Goal: Information Seeking & Learning: Find contact information

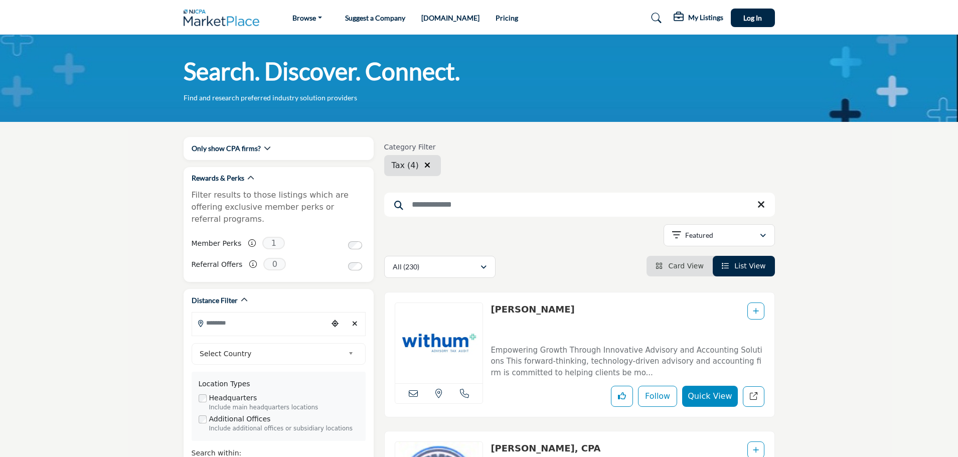
scroll to position [1404, 0]
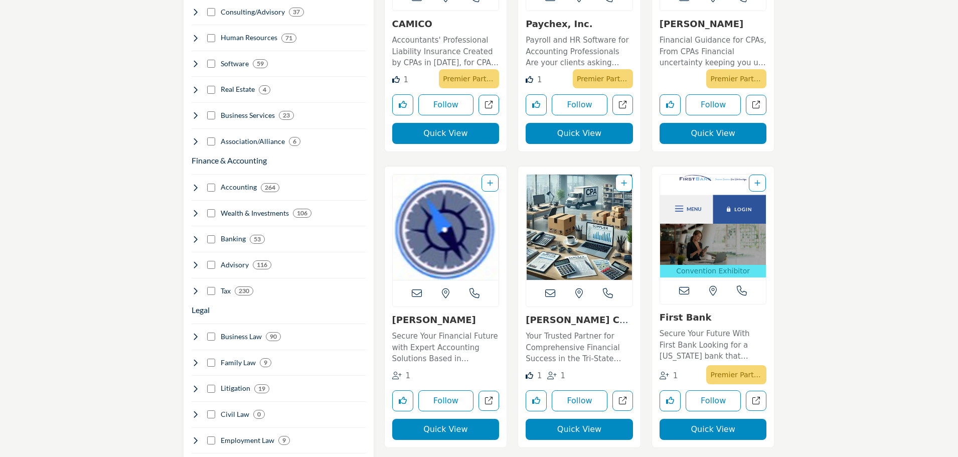
scroll to position [702, 0]
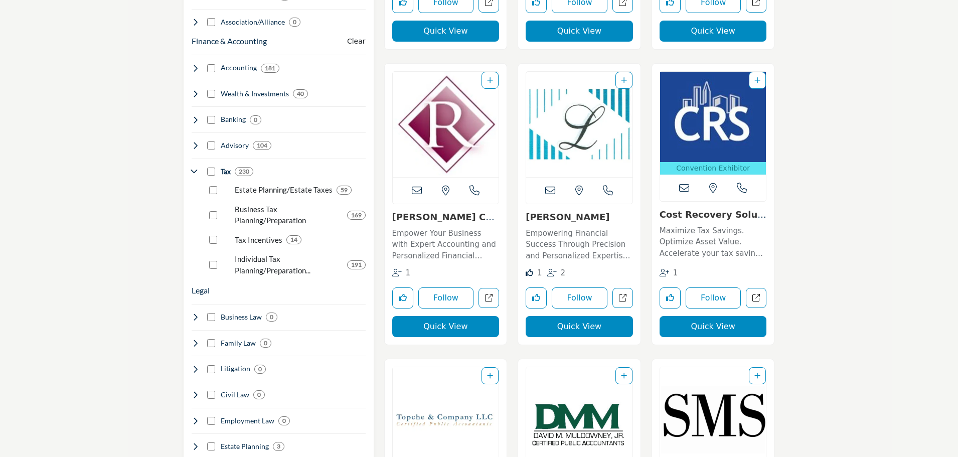
scroll to position [802, 0]
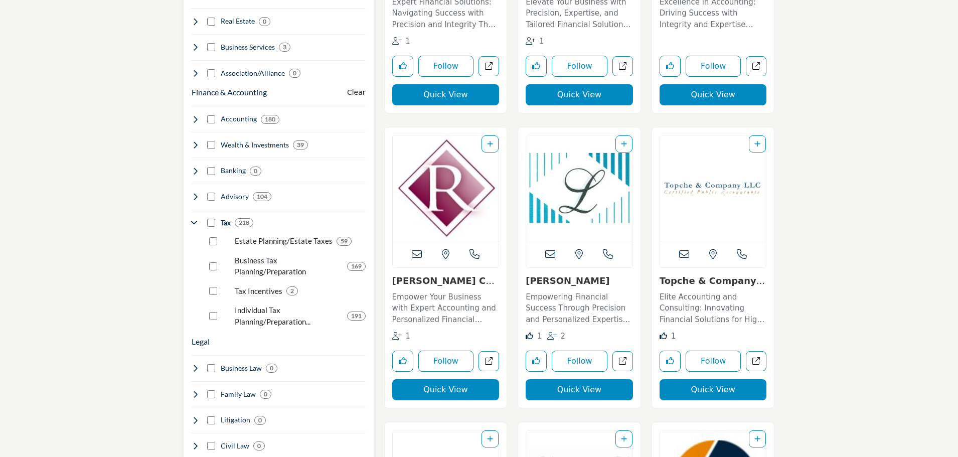
scroll to position [853, 0]
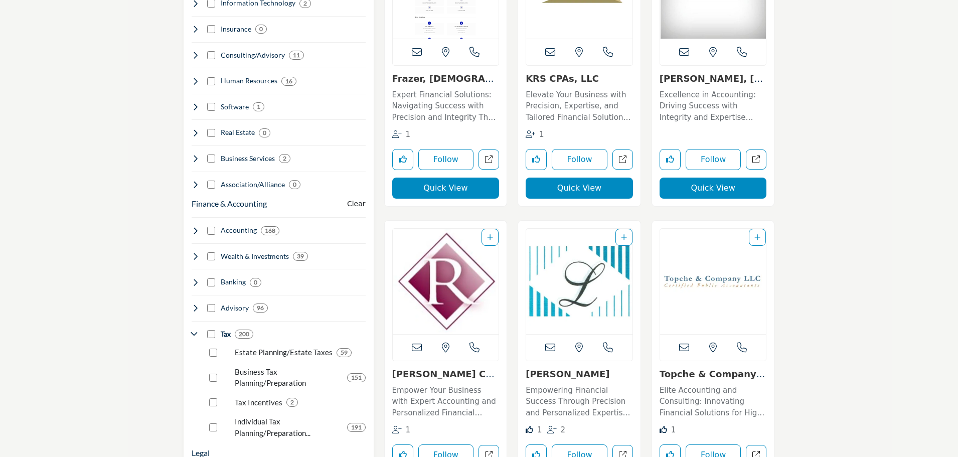
scroll to position [702, 0]
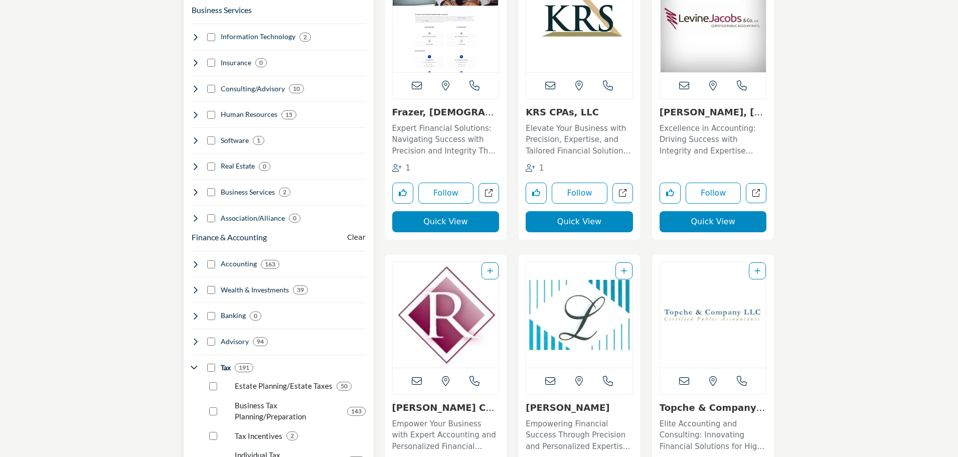
scroll to position [502, 0]
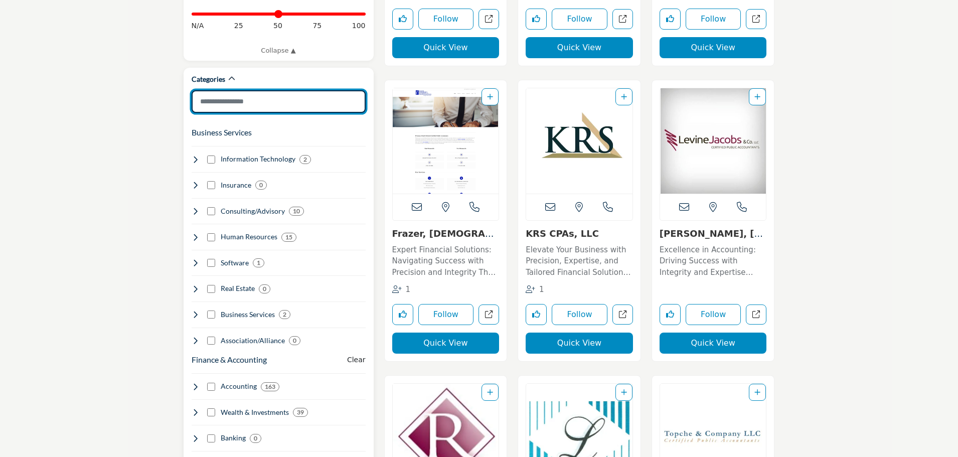
click at [250, 94] on input "Search Category" at bounding box center [279, 101] width 174 height 23
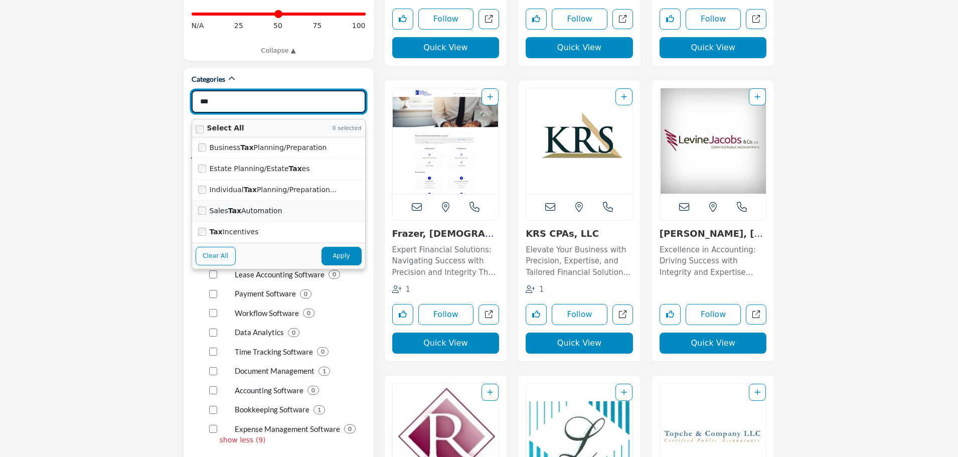
scroll to position [452, 0]
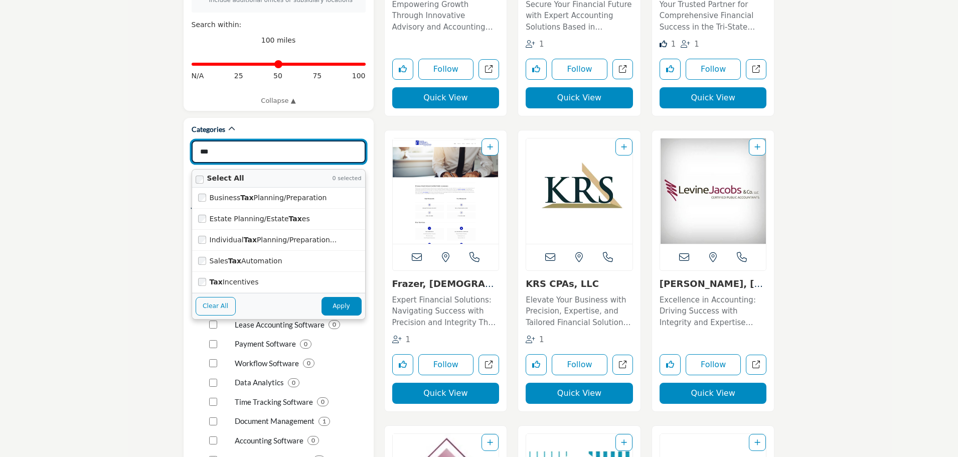
type input "***"
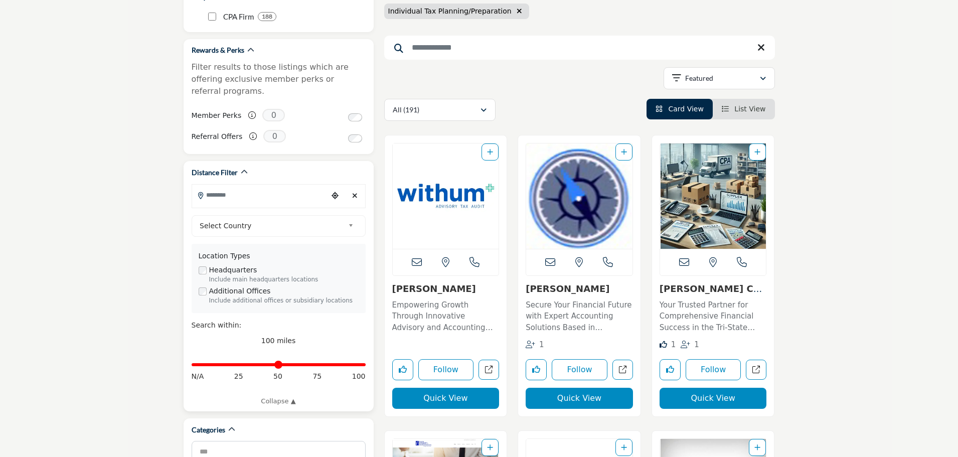
scroll to position [151, 0]
click at [229, 186] on input "Search Location" at bounding box center [259, 196] width 135 height 20
type input "*****"
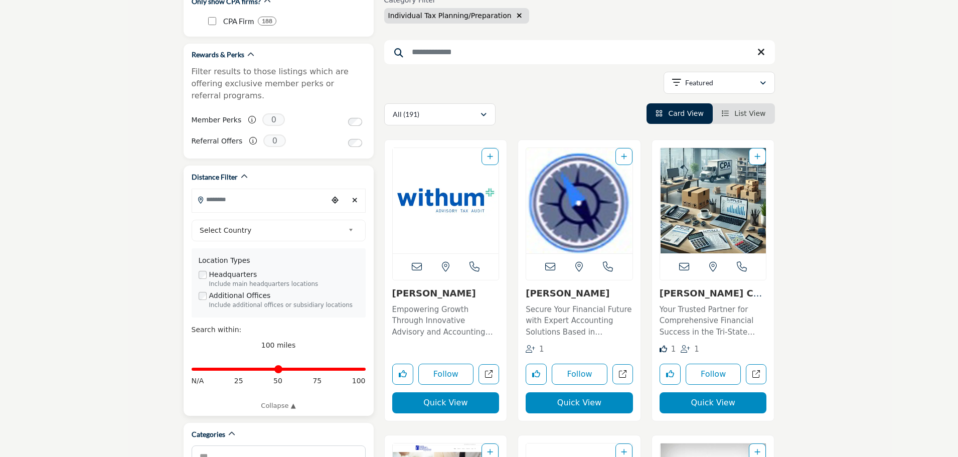
scroll to position [150, 0]
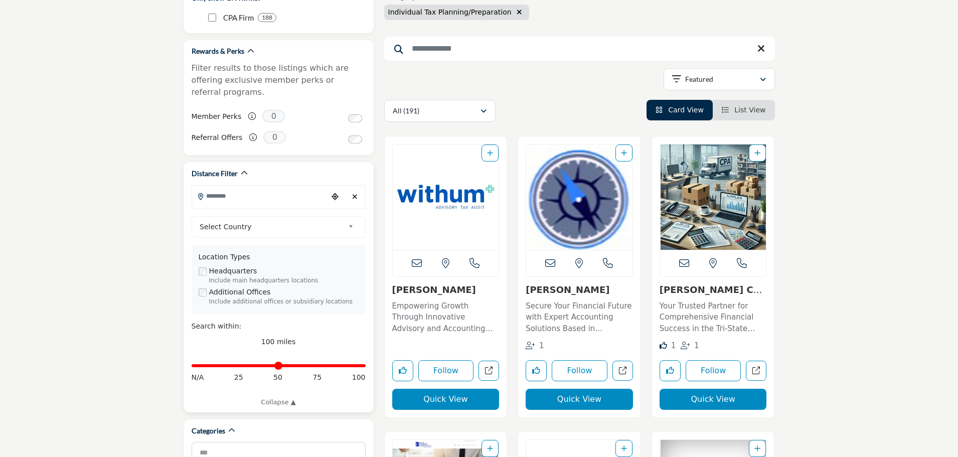
click at [214, 186] on input "Search Location" at bounding box center [259, 196] width 135 height 20
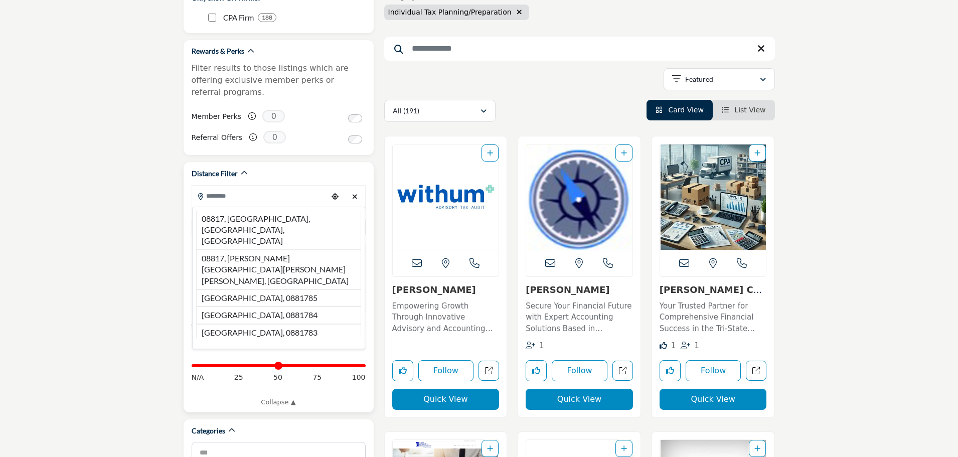
click at [217, 211] on li "08817, Edison, NJ, USA" at bounding box center [278, 230] width 165 height 39
type input "**********"
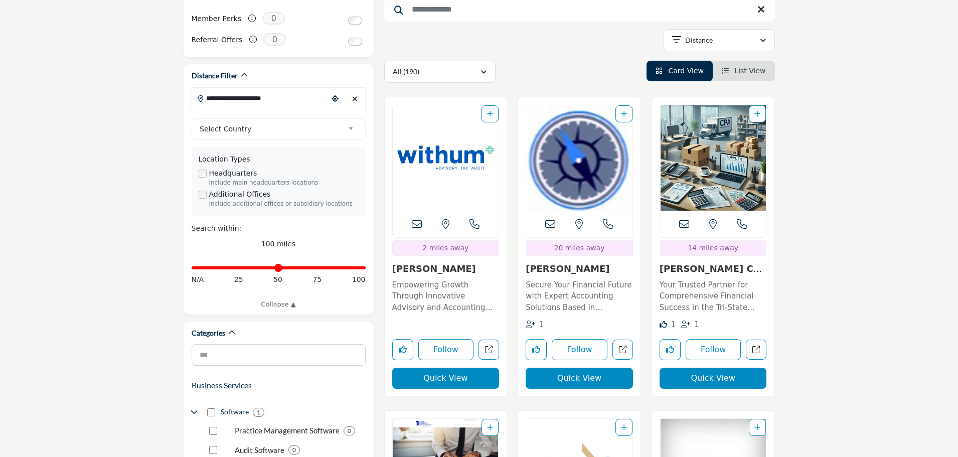
scroll to position [251, 0]
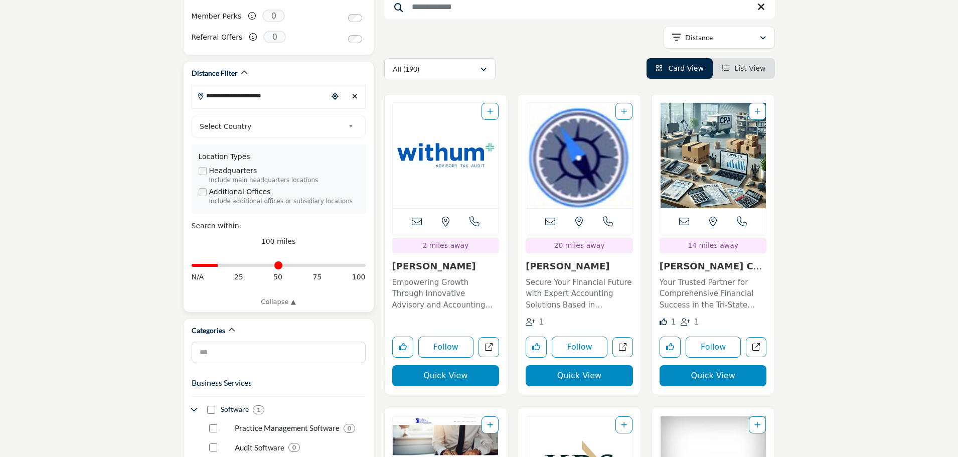
drag, startPoint x: 363, startPoint y: 253, endPoint x: 220, endPoint y: 262, distance: 143.2
type input "**"
click at [220, 264] on input "Distance in miles" at bounding box center [279, 265] width 174 height 2
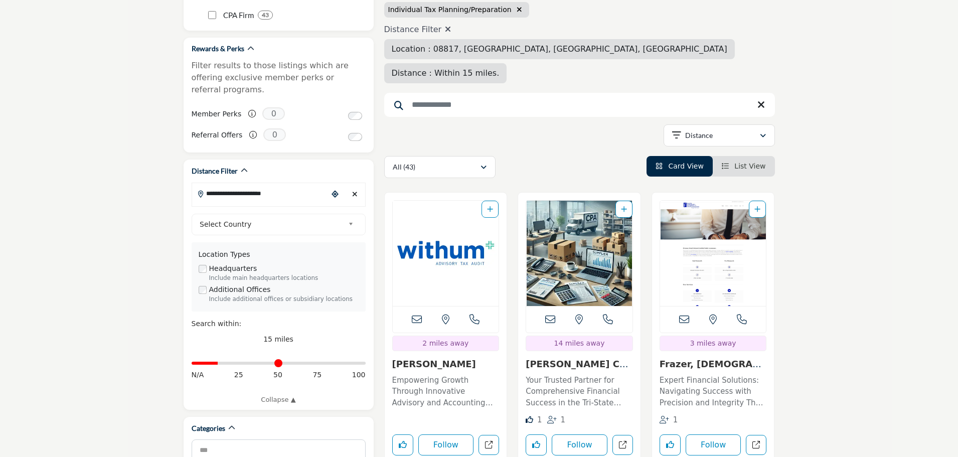
scroll to position [201, 0]
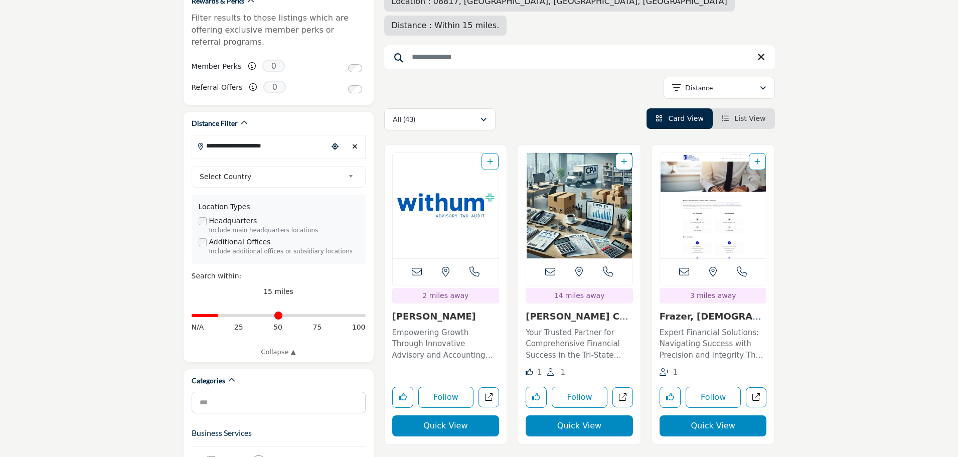
click at [753, 114] on span "List View" at bounding box center [749, 118] width 31 height 8
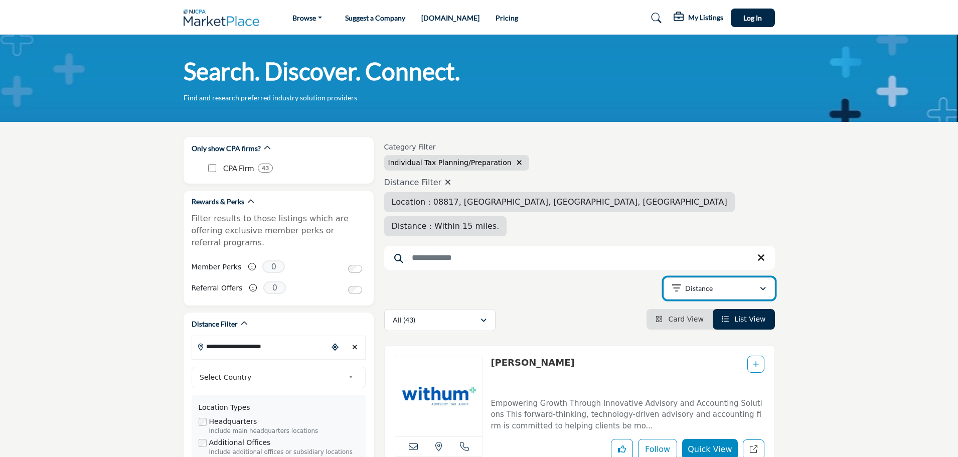
click at [736, 282] on div "Distance" at bounding box center [715, 288] width 87 height 12
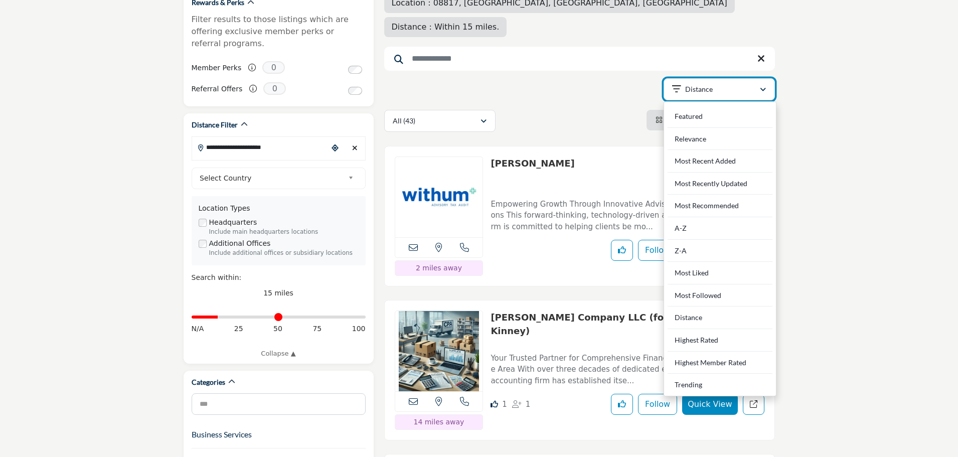
scroll to position [201, 0]
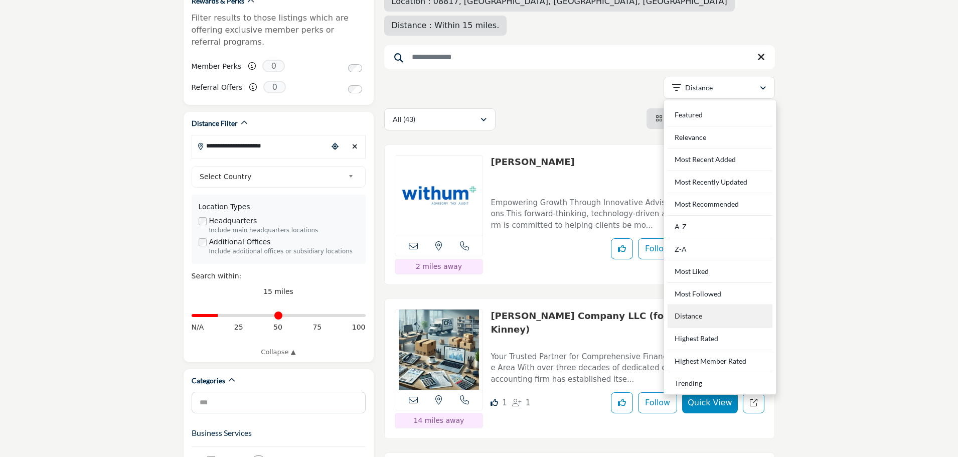
click at [725, 305] on div "Distance" at bounding box center [720, 316] width 105 height 23
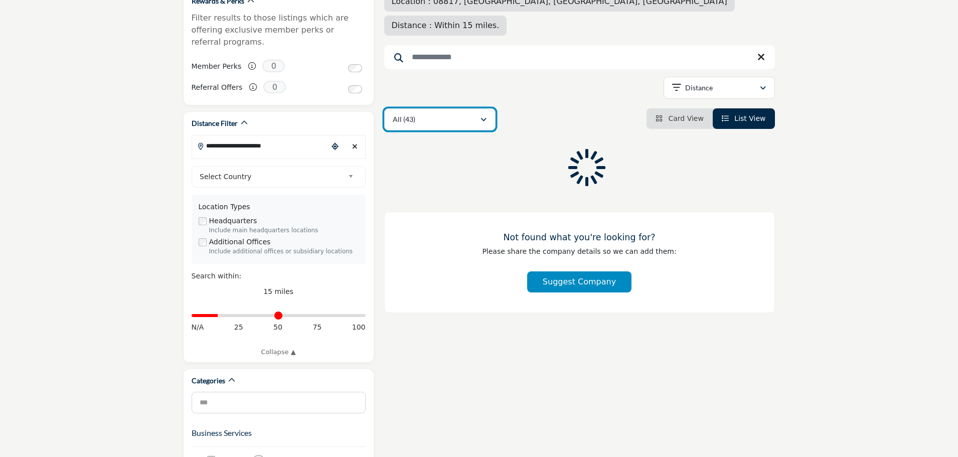
click at [481, 116] on icon "button" at bounding box center [483, 119] width 6 height 7
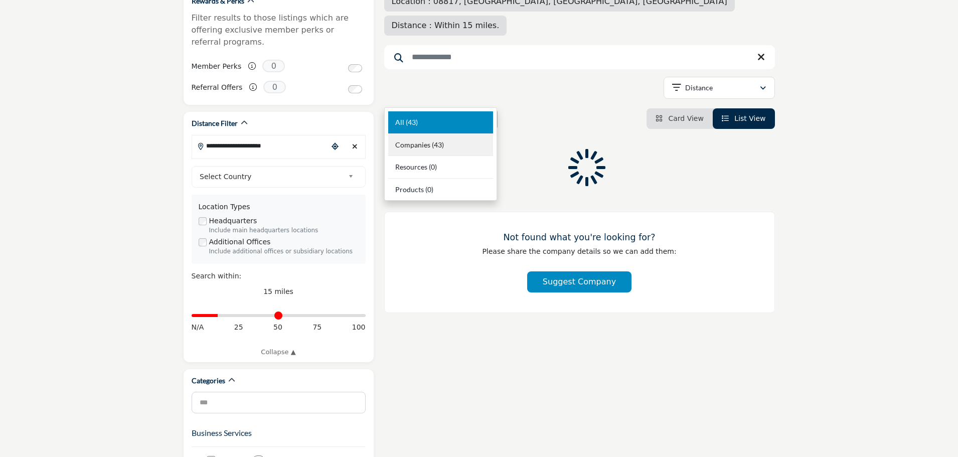
click at [453, 151] on div "Companies (43)" at bounding box center [440, 145] width 105 height 23
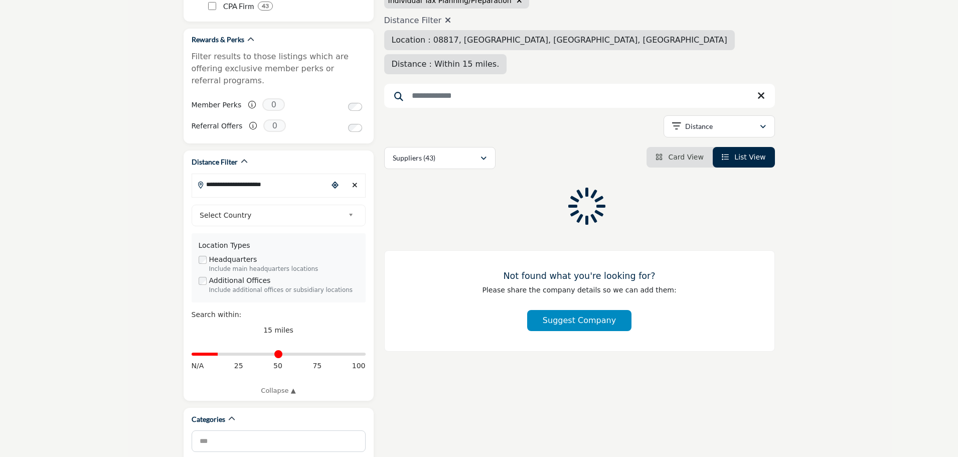
scroll to position [152, 0]
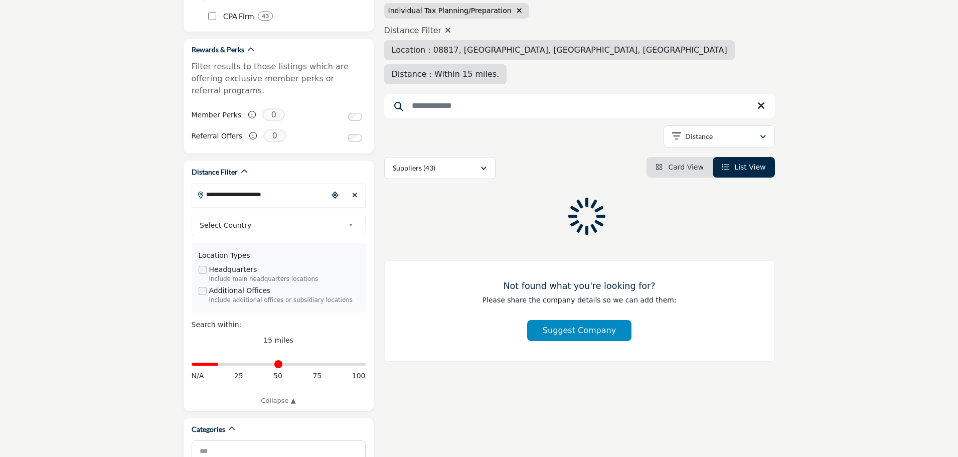
click at [454, 143] on div "Category Filter Individual Tax Planning/Preparation Distance Filter Location : …" at bounding box center [579, 82] width 391 height 194
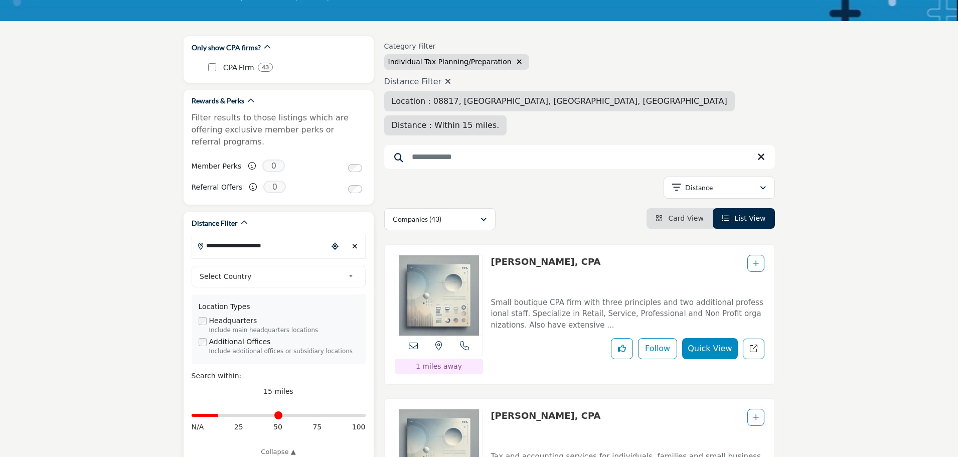
scroll to position [100, 0]
click at [247, 236] on input "**********" at bounding box center [259, 246] width 135 height 20
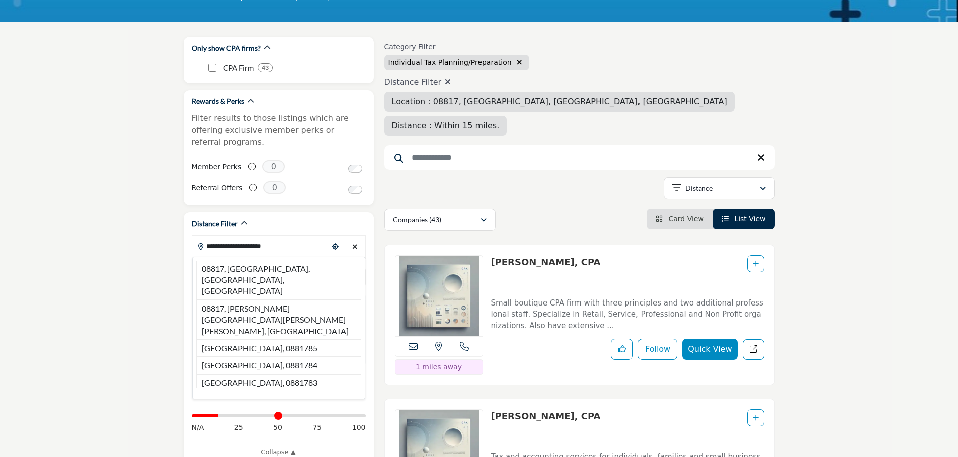
drag, startPoint x: 281, startPoint y: 234, endPoint x: 183, endPoint y: 238, distance: 98.9
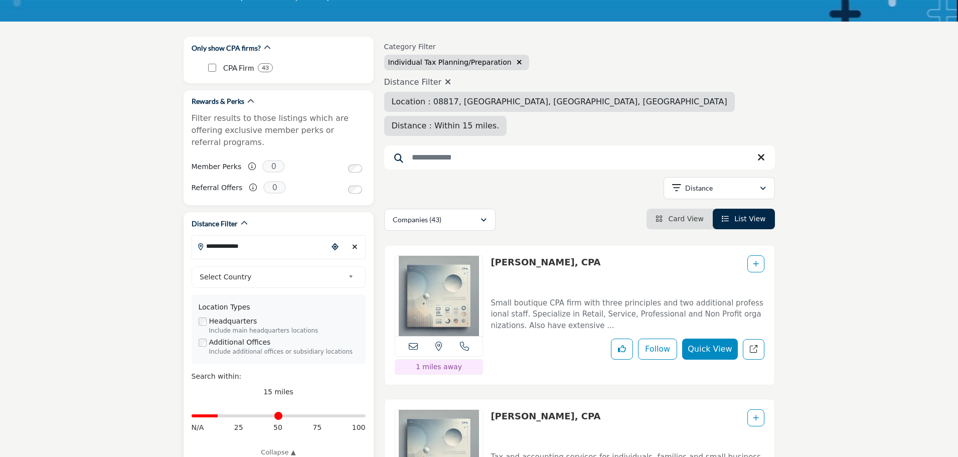
click at [247, 236] on input "**********" at bounding box center [259, 246] width 135 height 20
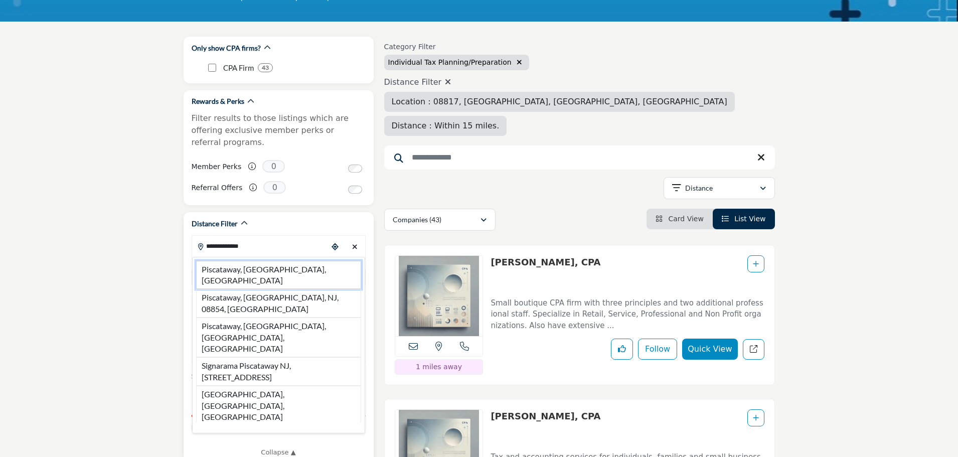
click at [251, 261] on li "Piscataway, NJ, USA" at bounding box center [278, 275] width 165 height 29
type input "**********"
type input "***"
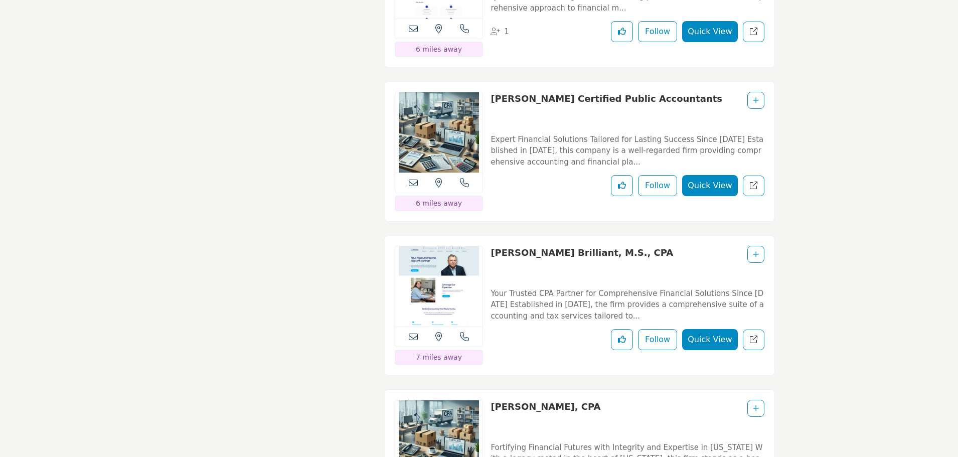
scroll to position [2307, 0]
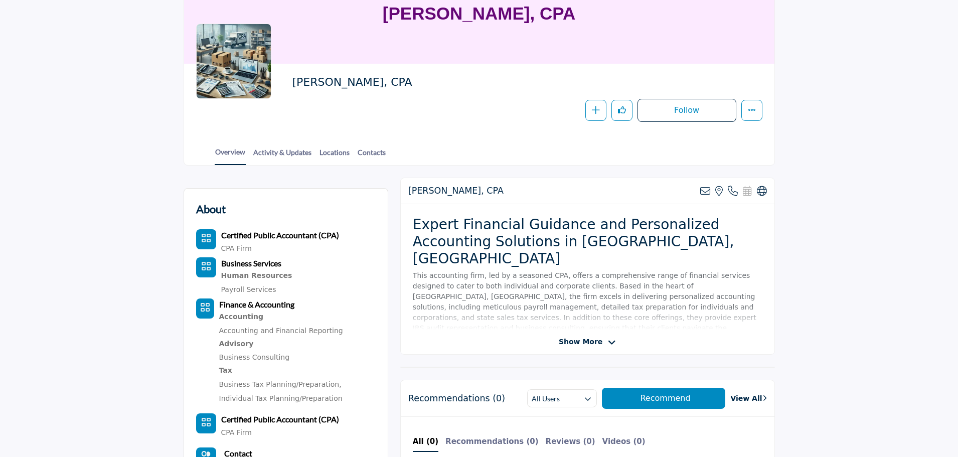
scroll to position [100, 0]
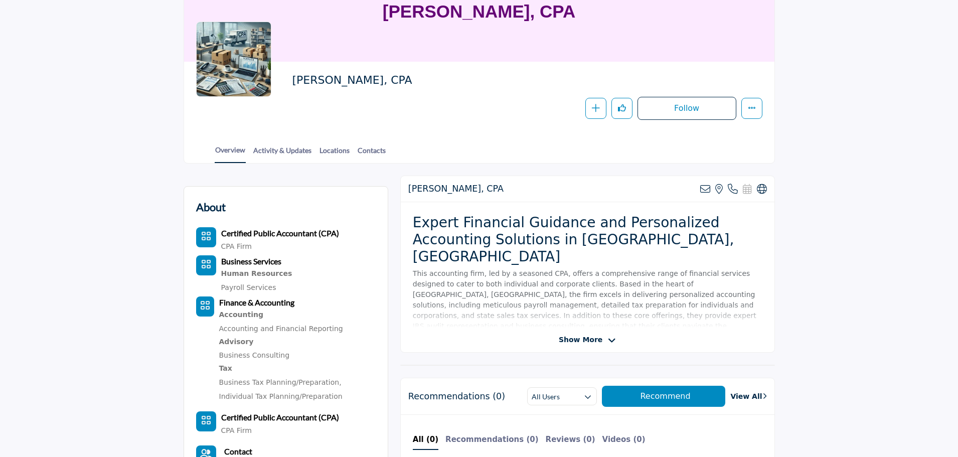
click at [604, 340] on span "Show More" at bounding box center [587, 340] width 57 height 11
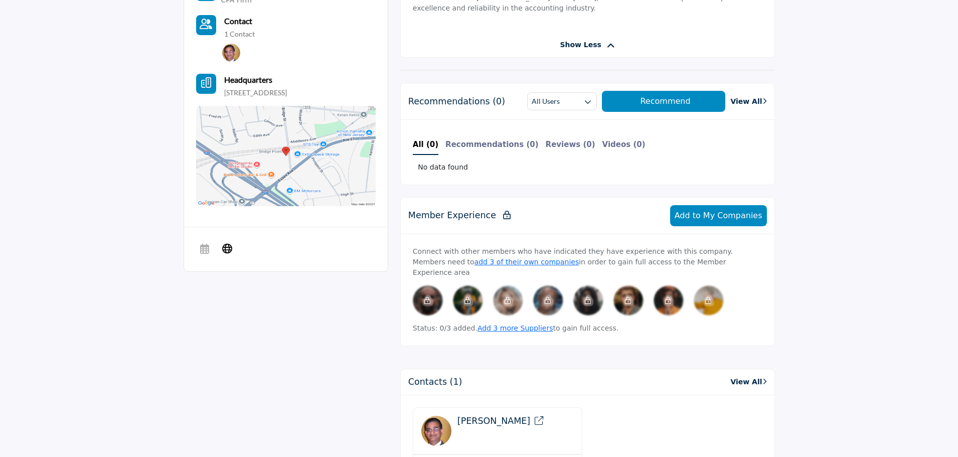
scroll to position [602, 0]
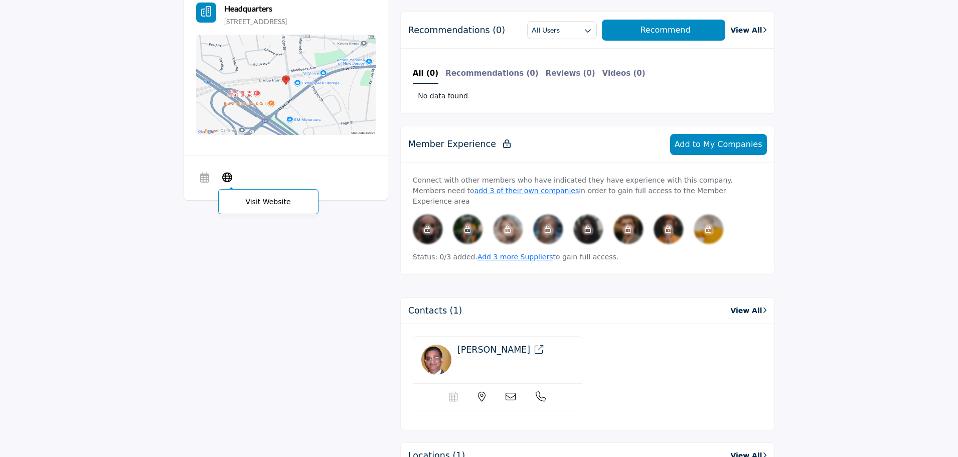
click at [255, 204] on p "Visit Website" at bounding box center [268, 202] width 89 height 14
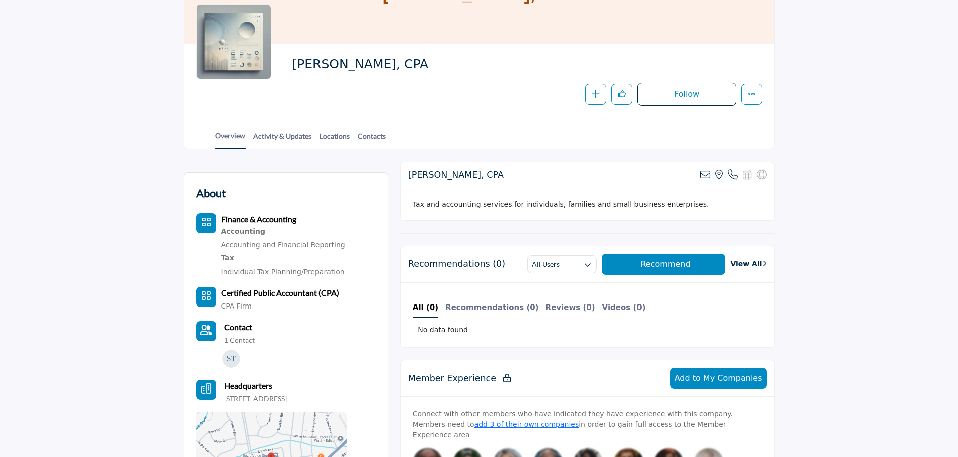
scroll to position [100, 0]
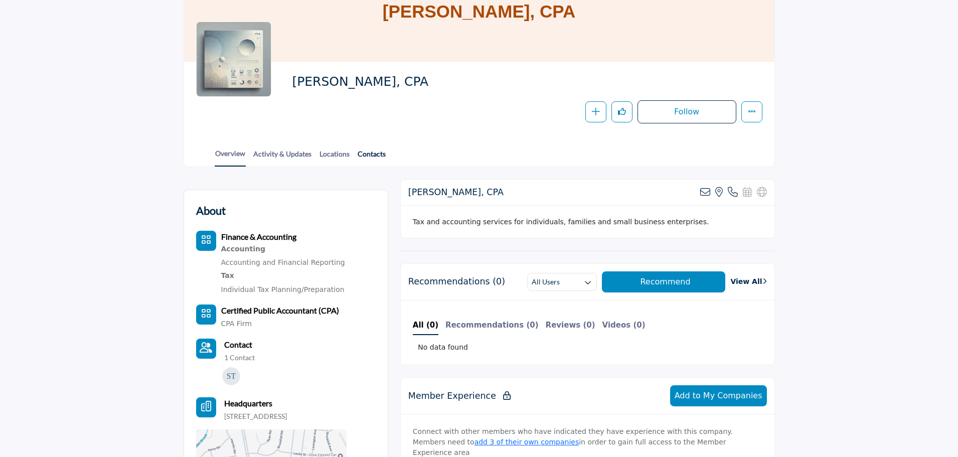
click at [370, 149] on link "Contacts" at bounding box center [371, 157] width 29 height 18
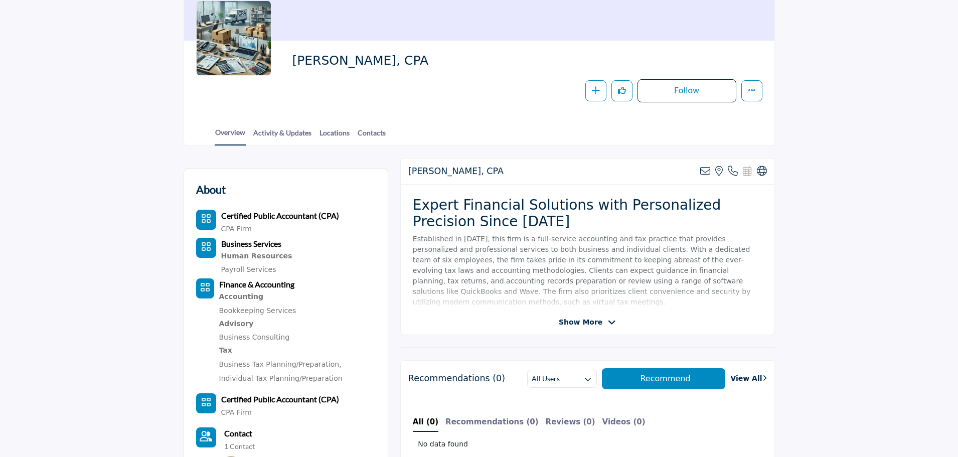
scroll to position [150, 0]
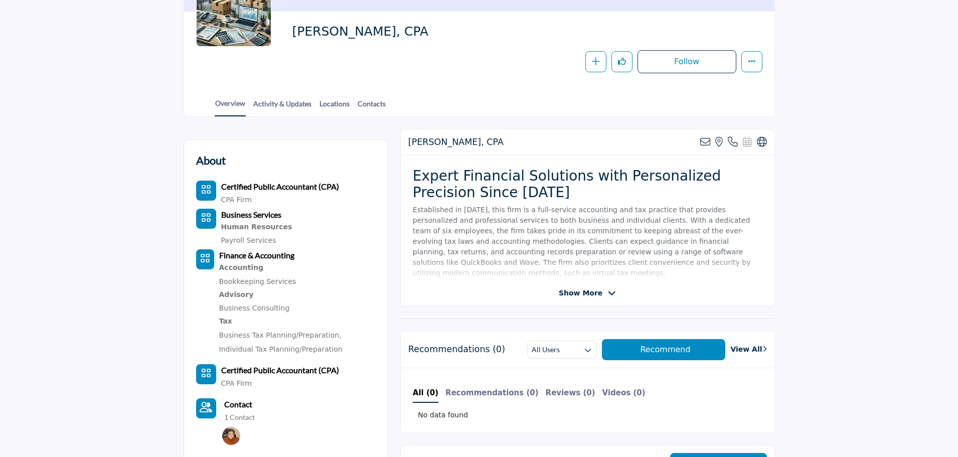
click at [597, 295] on span "Show More" at bounding box center [581, 293] width 44 height 11
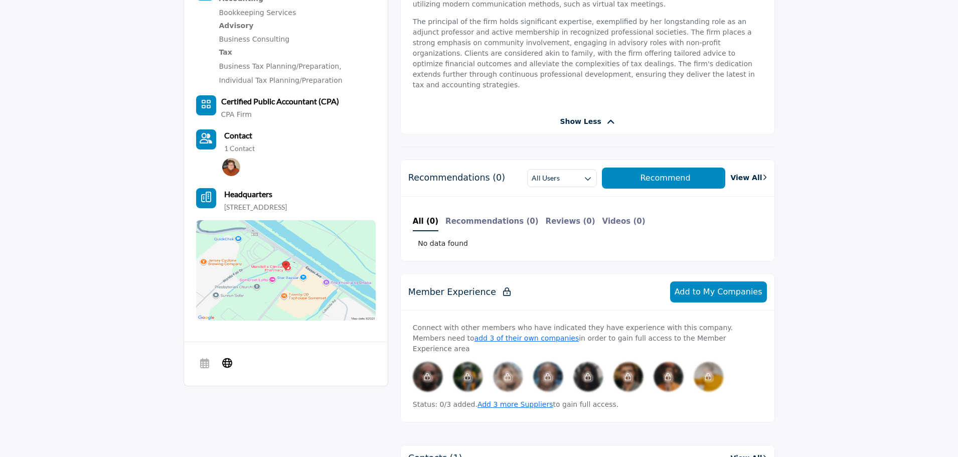
scroll to position [401, 0]
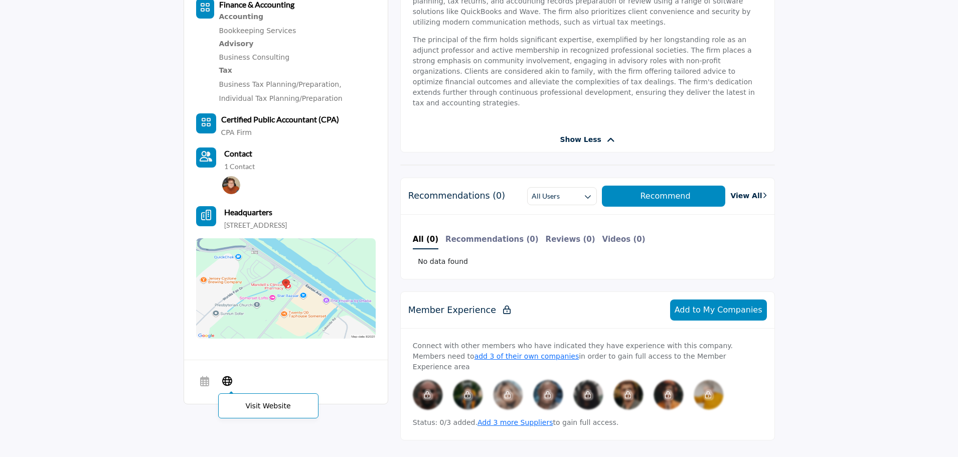
click at [227, 387] on icon at bounding box center [227, 381] width 10 height 12
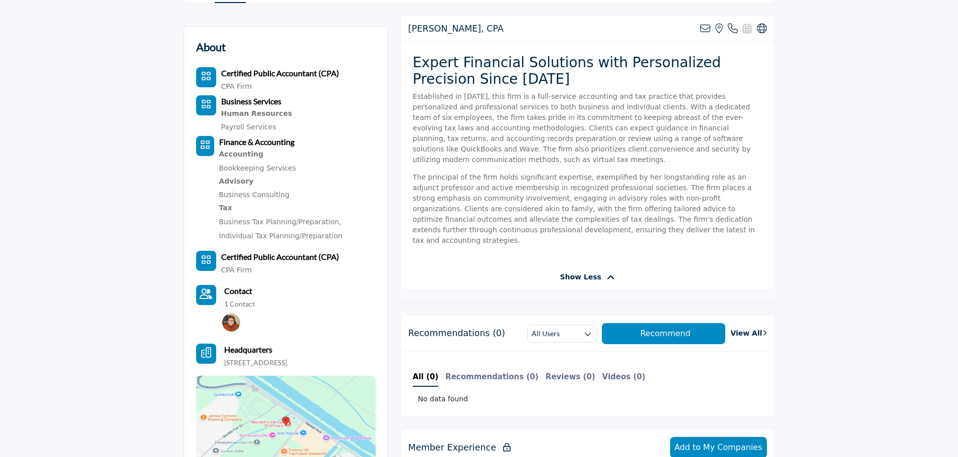
scroll to position [100, 0]
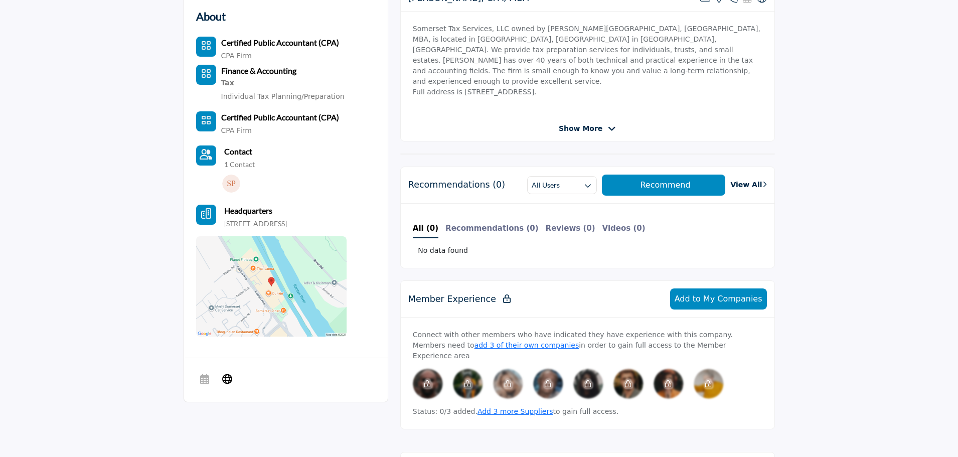
scroll to position [301, 0]
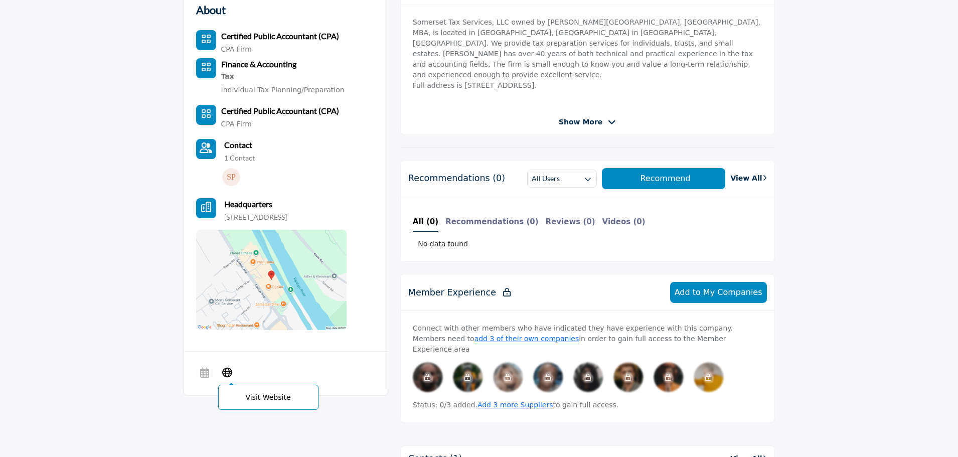
click at [247, 398] on p "Visit Website" at bounding box center [268, 397] width 89 height 14
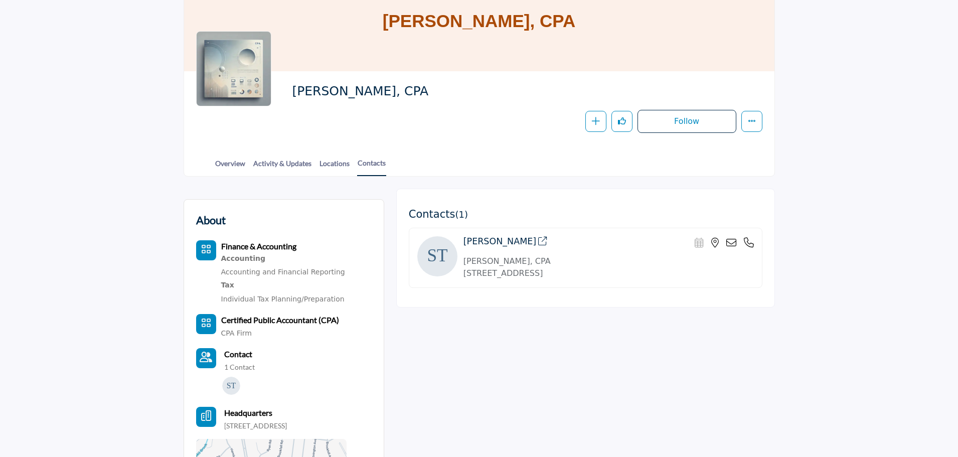
scroll to position [100, 0]
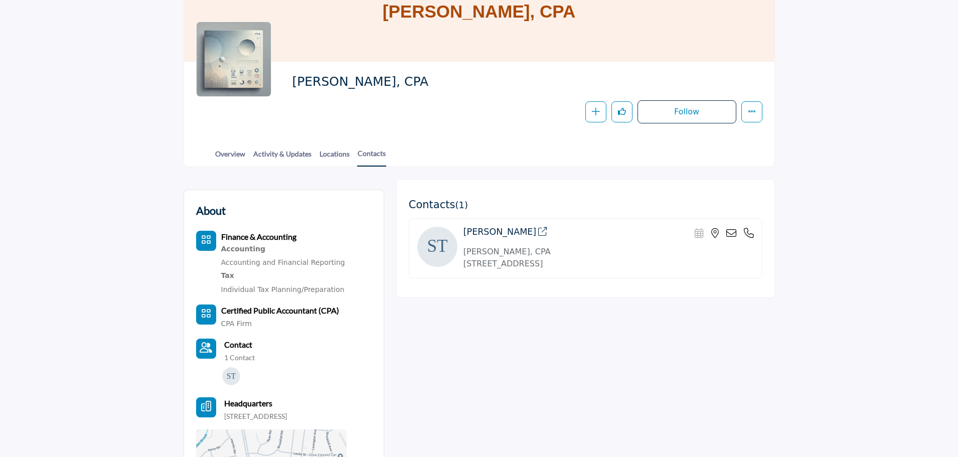
click at [748, 234] on icon at bounding box center [749, 233] width 10 height 10
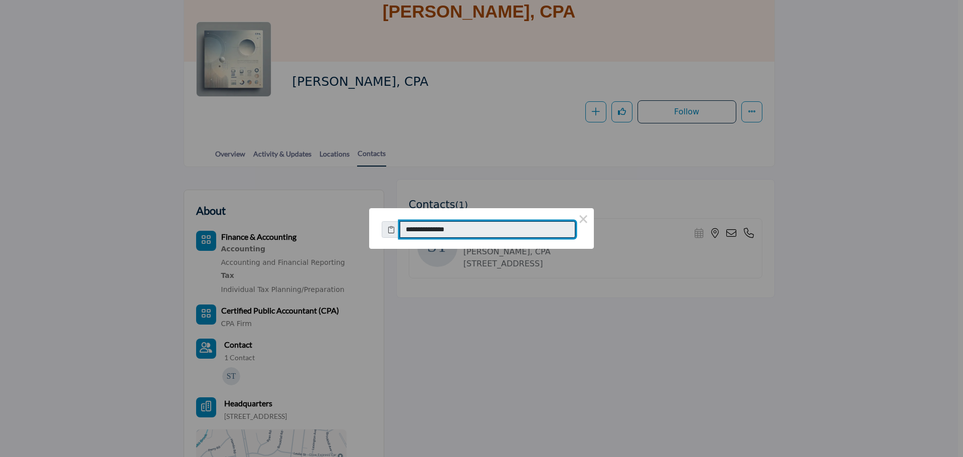
drag, startPoint x: 457, startPoint y: 230, endPoint x: 417, endPoint y: 230, distance: 40.1
click at [416, 230] on input "**********" at bounding box center [488, 229] width 176 height 17
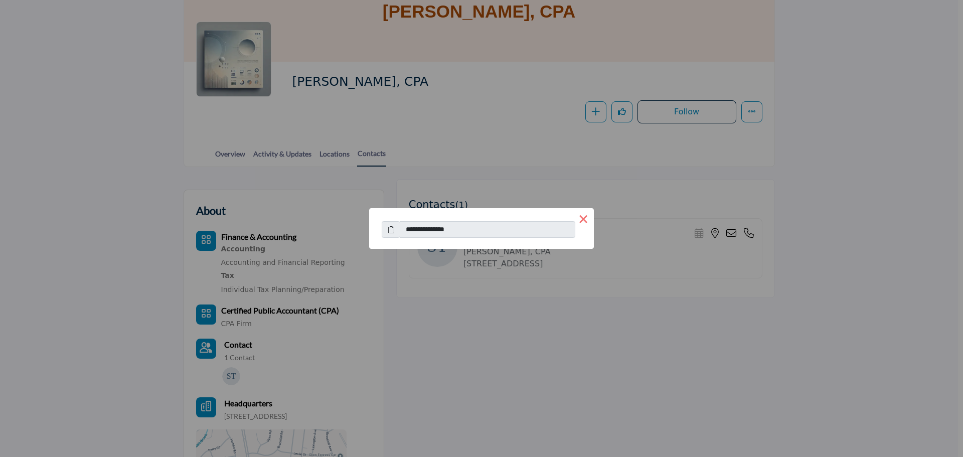
click at [583, 220] on button "×" at bounding box center [583, 218] width 21 height 21
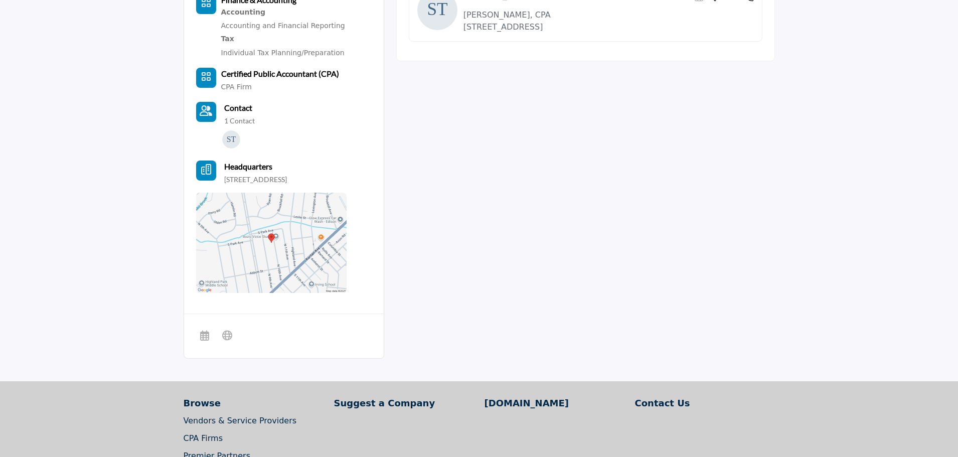
scroll to position [351, 0]
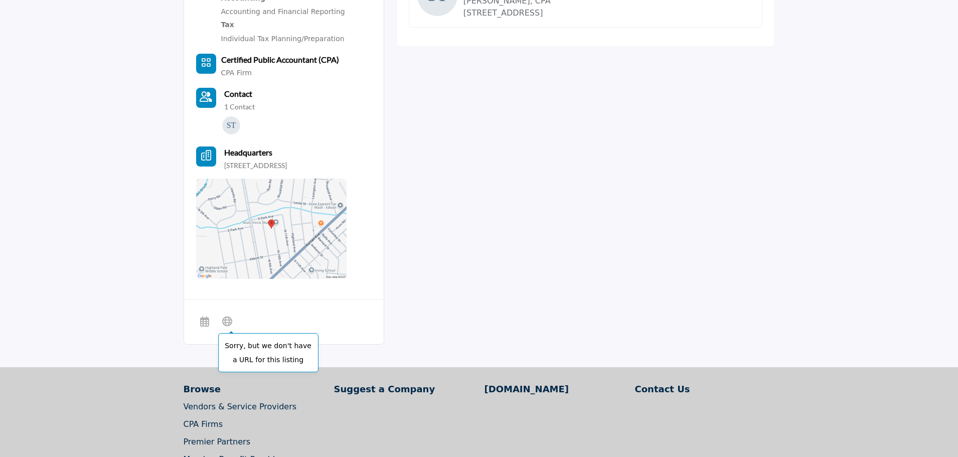
click at [230, 326] on icon at bounding box center [227, 320] width 10 height 12
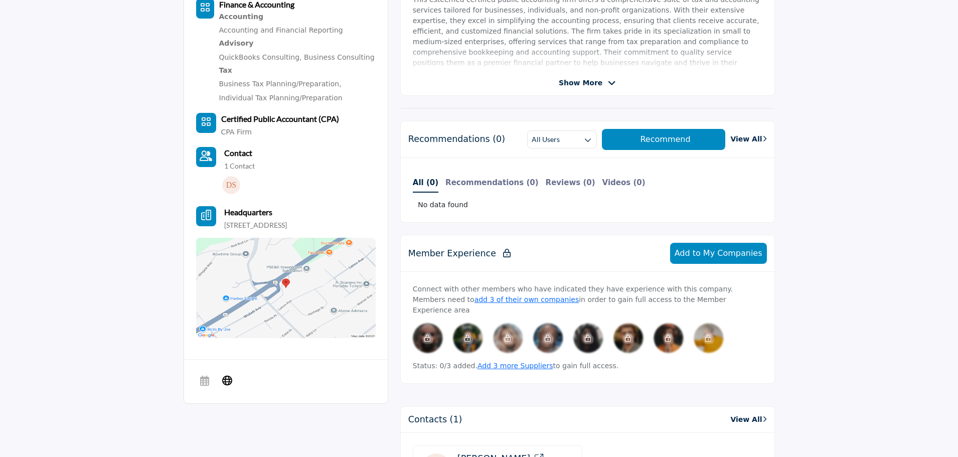
scroll to position [502, 0]
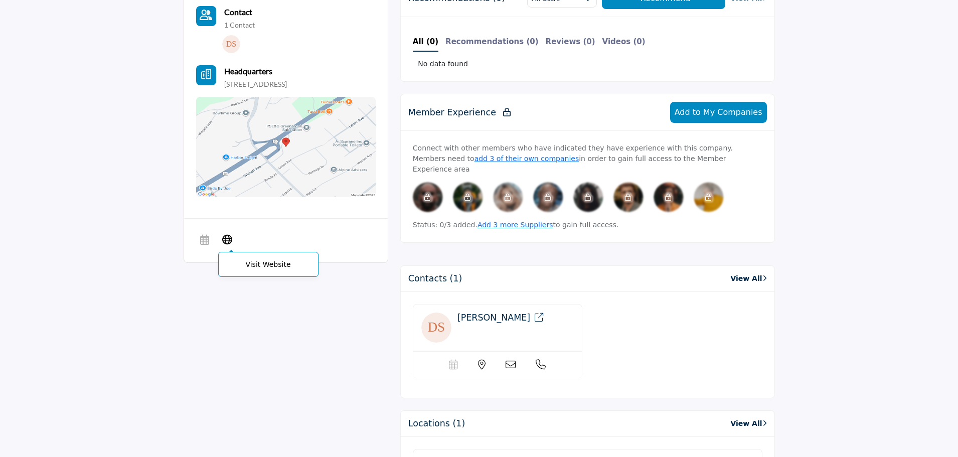
click at [229, 245] on icon at bounding box center [227, 239] width 10 height 12
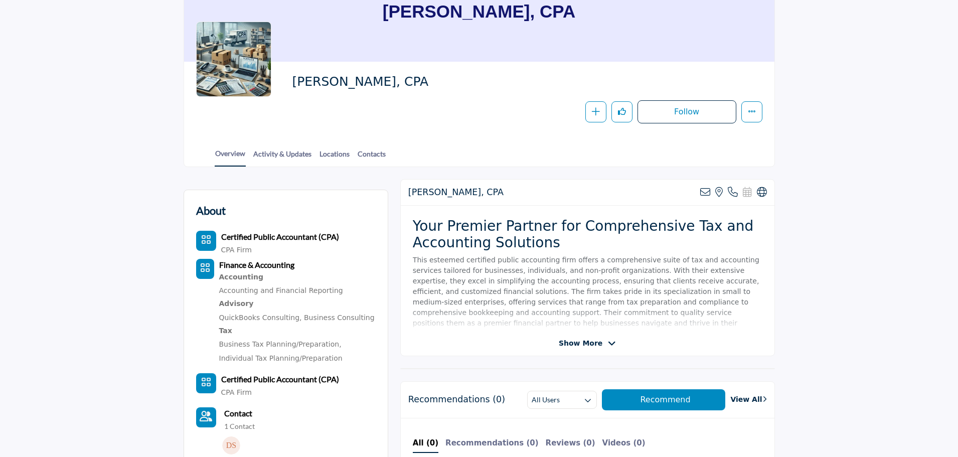
scroll to position [0, 0]
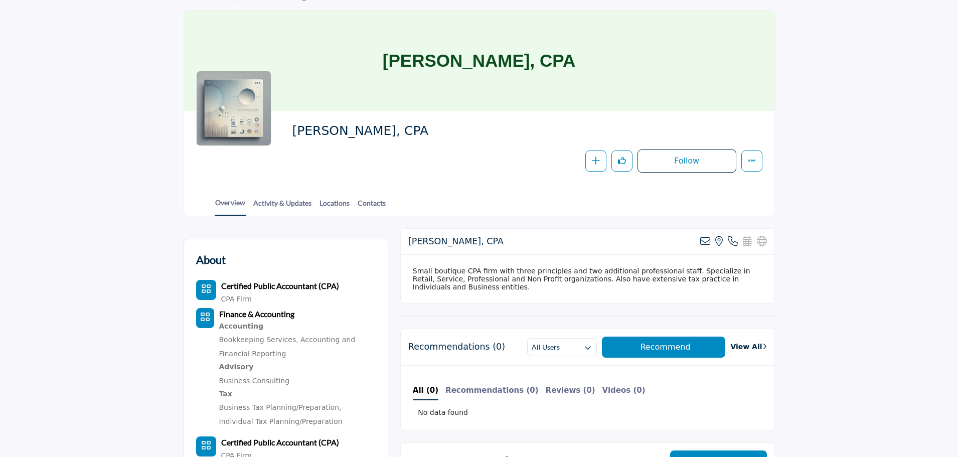
scroll to position [50, 0]
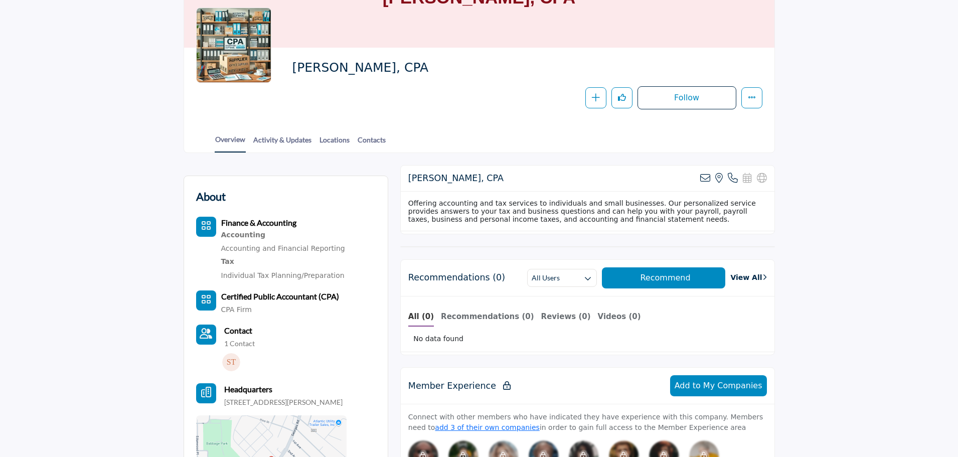
scroll to position [50, 0]
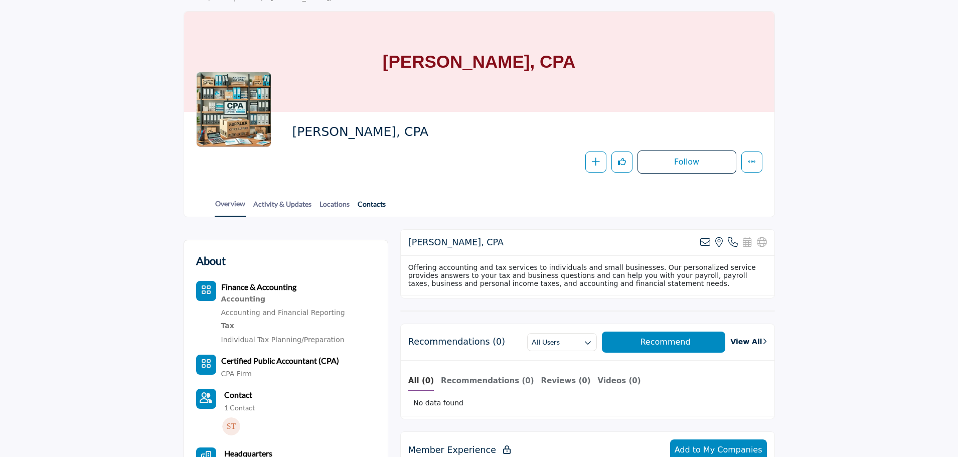
click at [379, 203] on link "Contacts" at bounding box center [371, 208] width 29 height 18
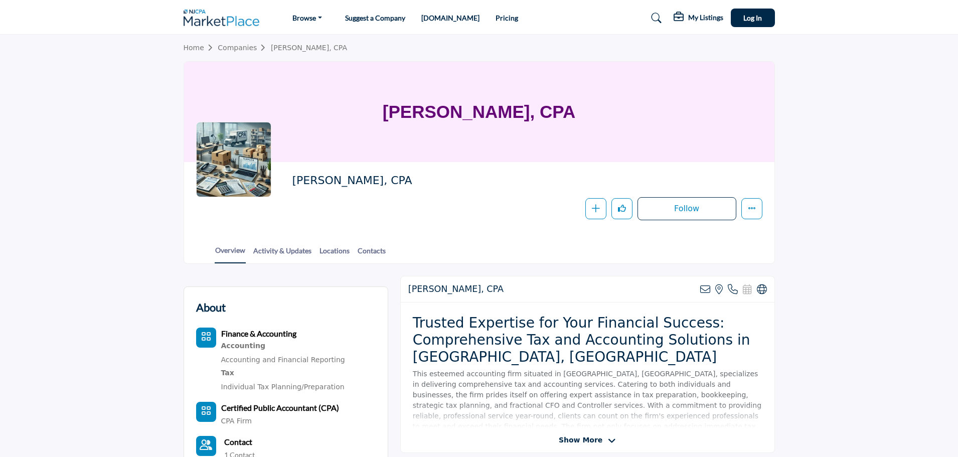
scroll to position [301, 0]
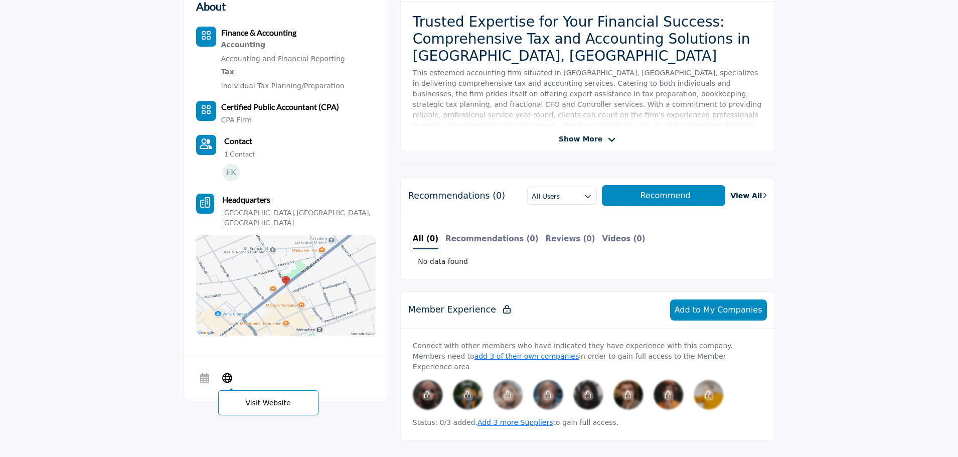
click at [230, 372] on icon at bounding box center [227, 378] width 10 height 12
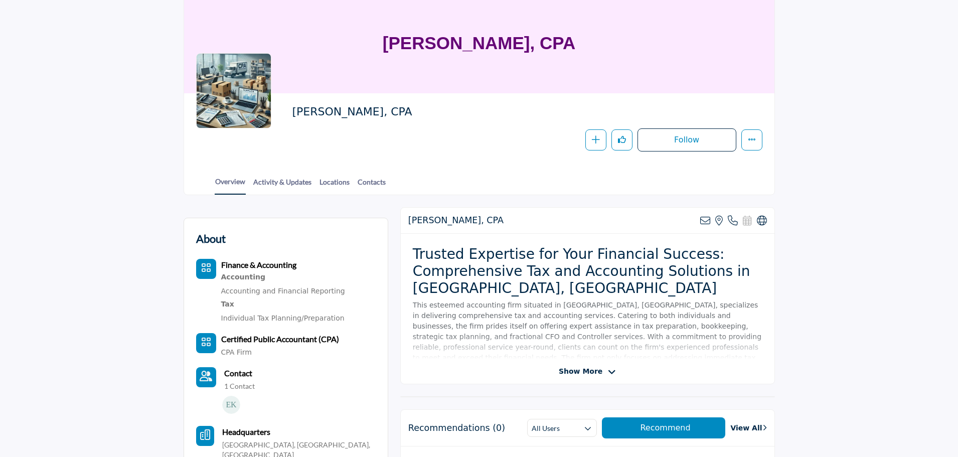
scroll to position [50, 0]
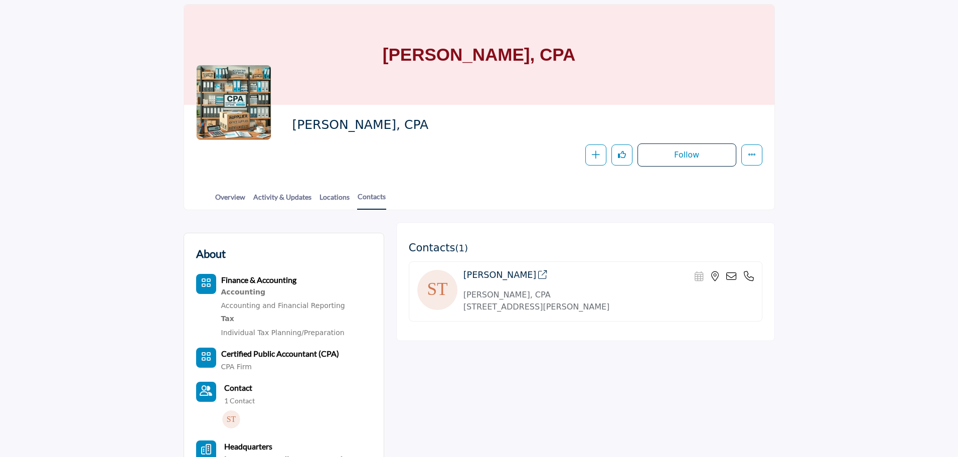
scroll to position [100, 0]
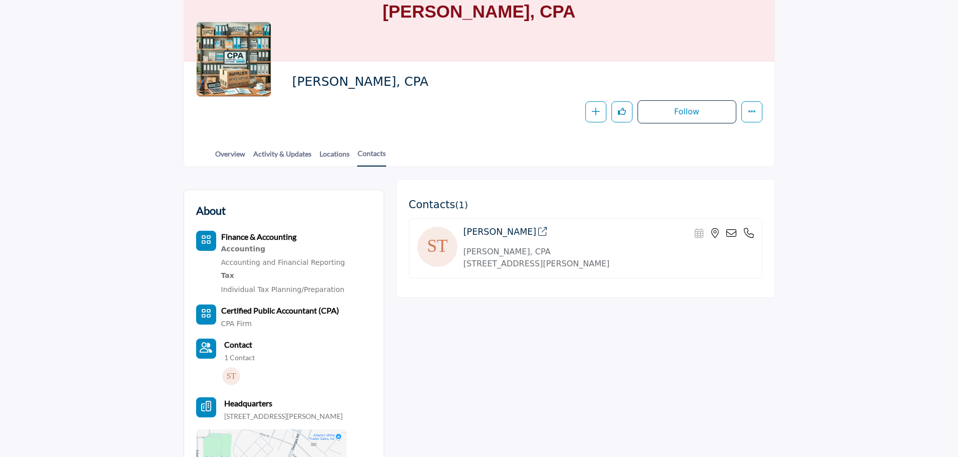
click at [481, 234] on h4 "Stanley Tobier" at bounding box center [505, 232] width 84 height 11
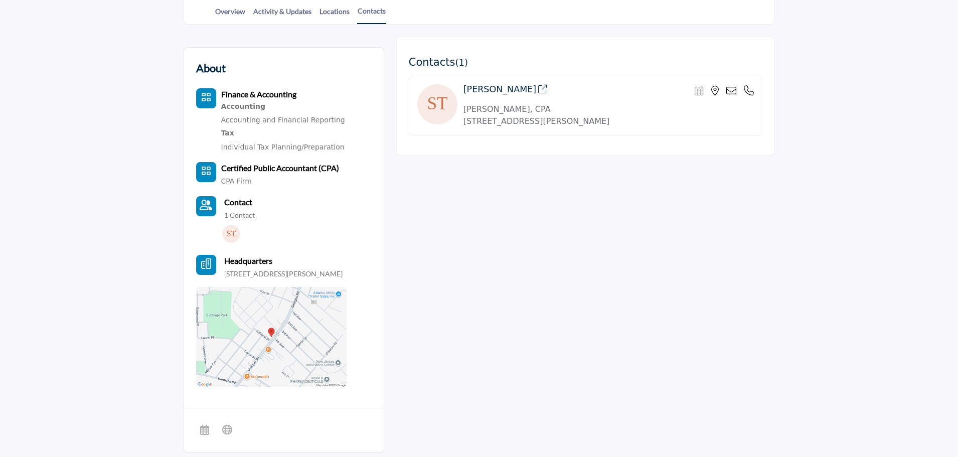
scroll to position [251, 0]
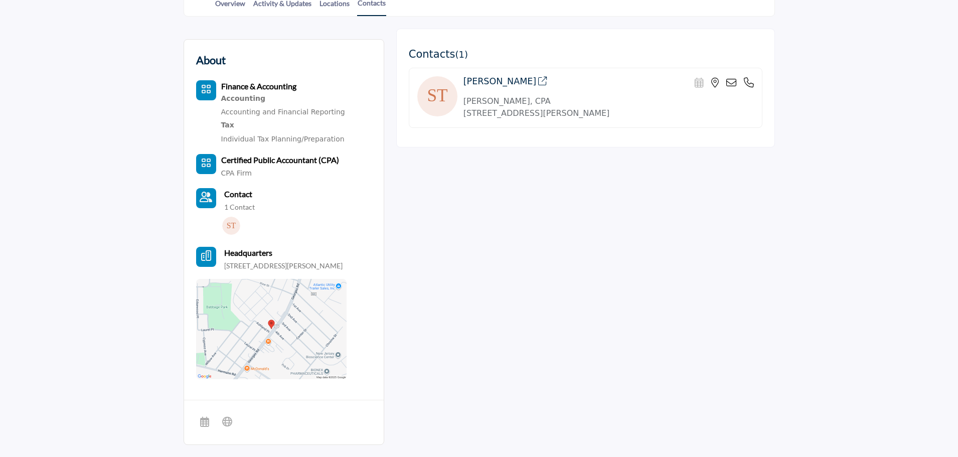
drag, startPoint x: 222, startPoint y: 266, endPoint x: 278, endPoint y: 271, distance: 55.9
click at [278, 271] on p "603 Georges Rd, North Brunswick, NJ 08902 2955, USA" at bounding box center [283, 266] width 118 height 10
click at [751, 82] on icon at bounding box center [749, 83] width 10 height 10
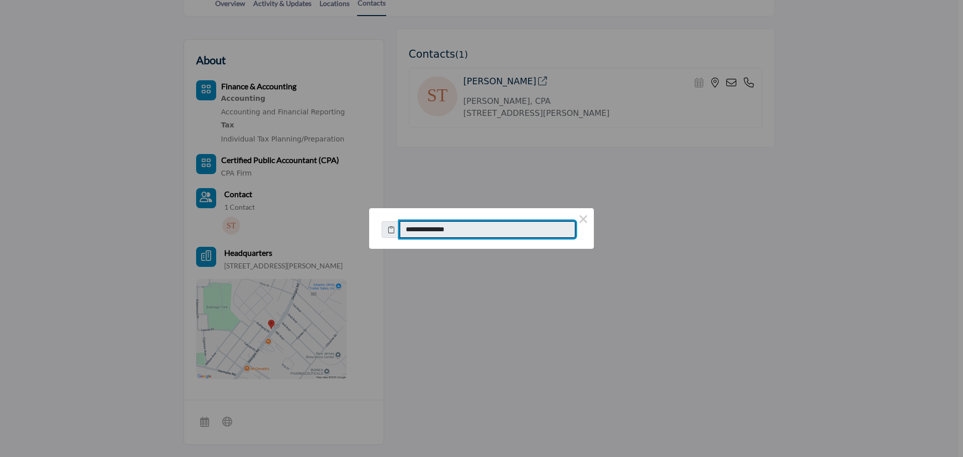
drag, startPoint x: 467, startPoint y: 235, endPoint x: 416, endPoint y: 237, distance: 51.7
click at [416, 237] on input "**********" at bounding box center [488, 229] width 176 height 17
click at [711, 255] on div "**********" at bounding box center [481, 228] width 963 height 457
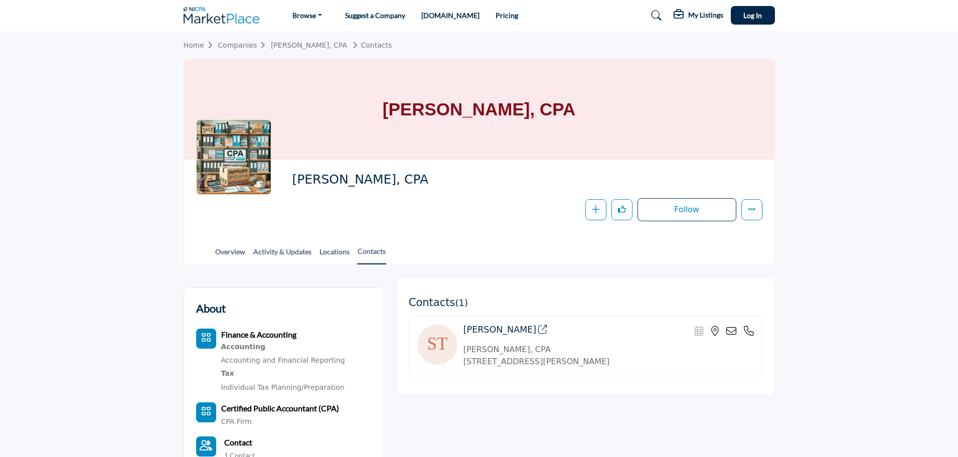
scroll to position [0, 0]
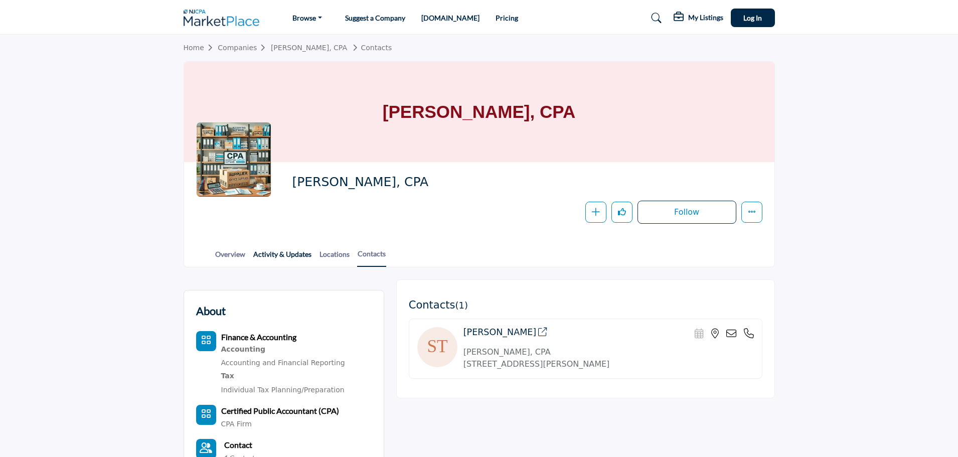
click at [290, 254] on link "Activity & Updates" at bounding box center [282, 258] width 59 height 18
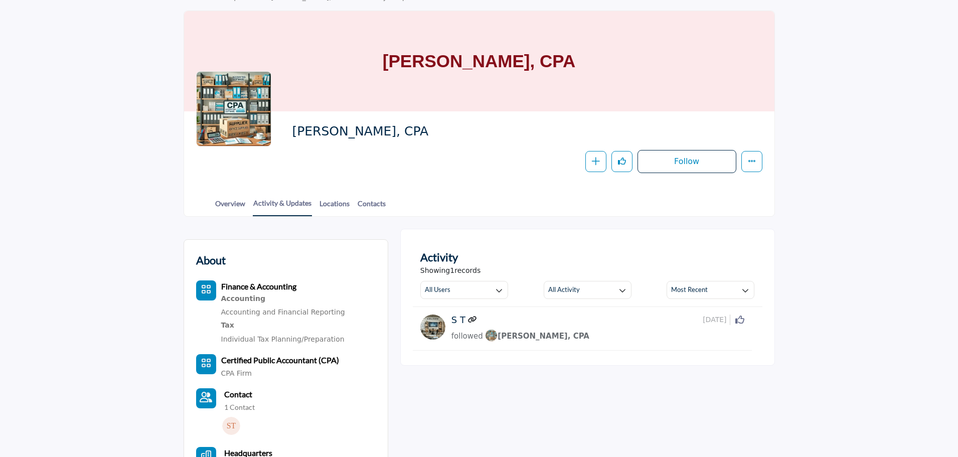
scroll to position [50, 0]
click at [238, 205] on link "Overview" at bounding box center [230, 208] width 31 height 18
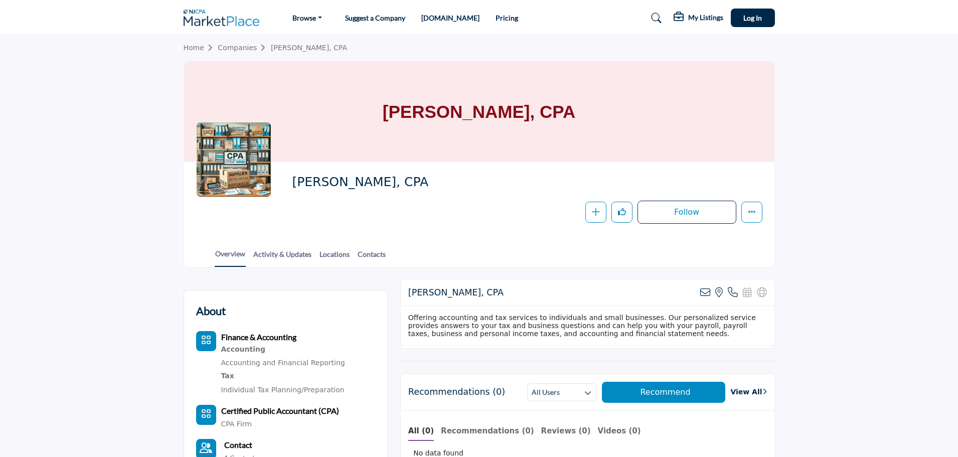
drag, startPoint x: 294, startPoint y: 183, endPoint x: 421, endPoint y: 182, distance: 126.4
click at [421, 182] on span "[PERSON_NAME], CPA" at bounding box center [405, 182] width 226 height 17
